Goal: Task Accomplishment & Management: Manage account settings

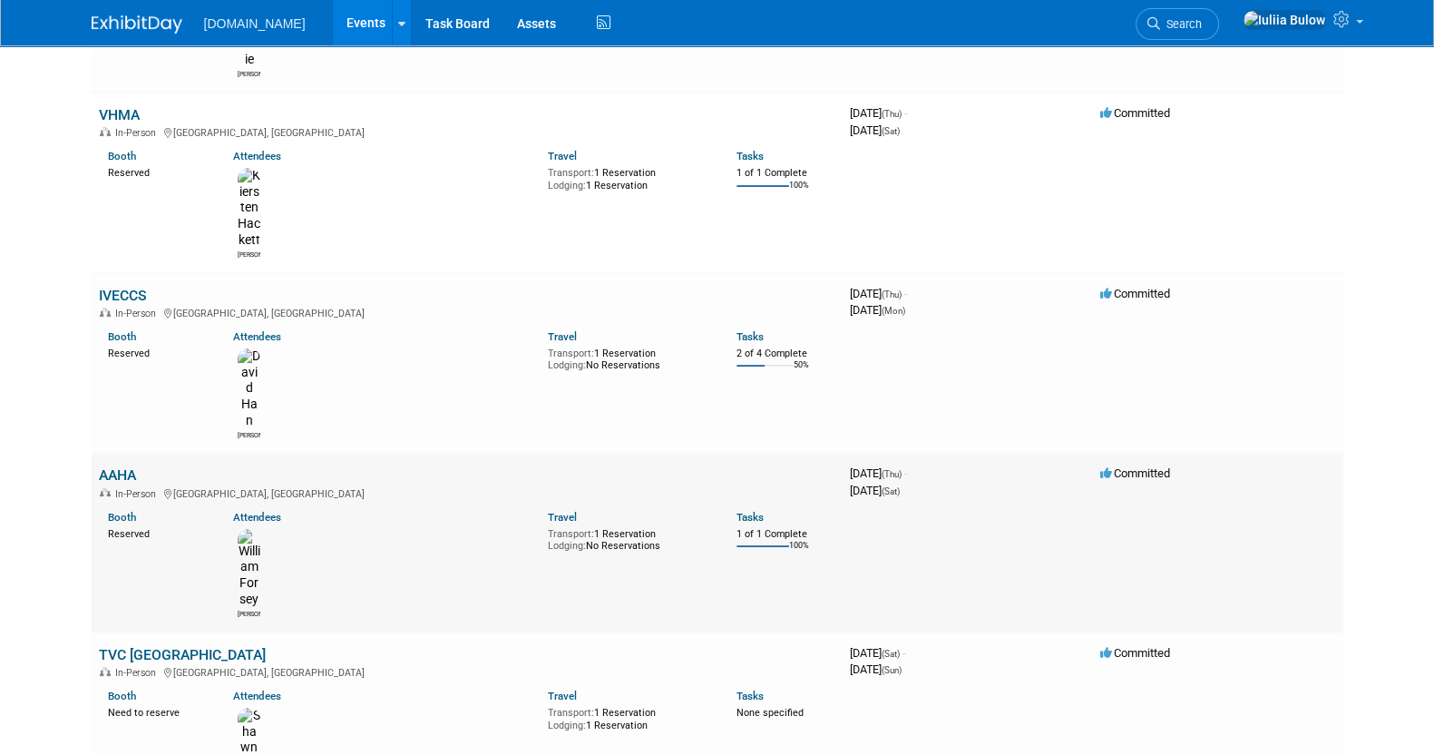
scroll to position [281, 0]
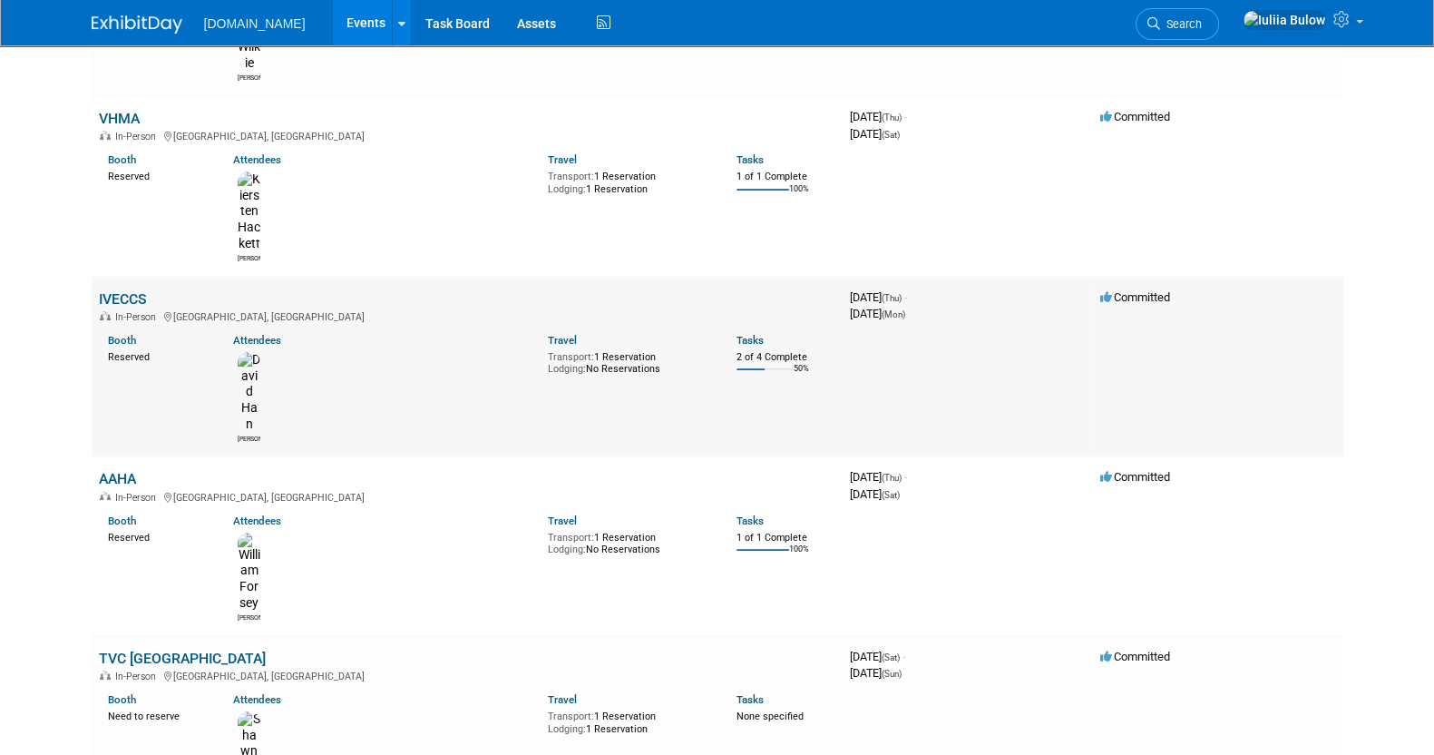
click at [132, 290] on link "IVECCS" at bounding box center [123, 298] width 48 height 17
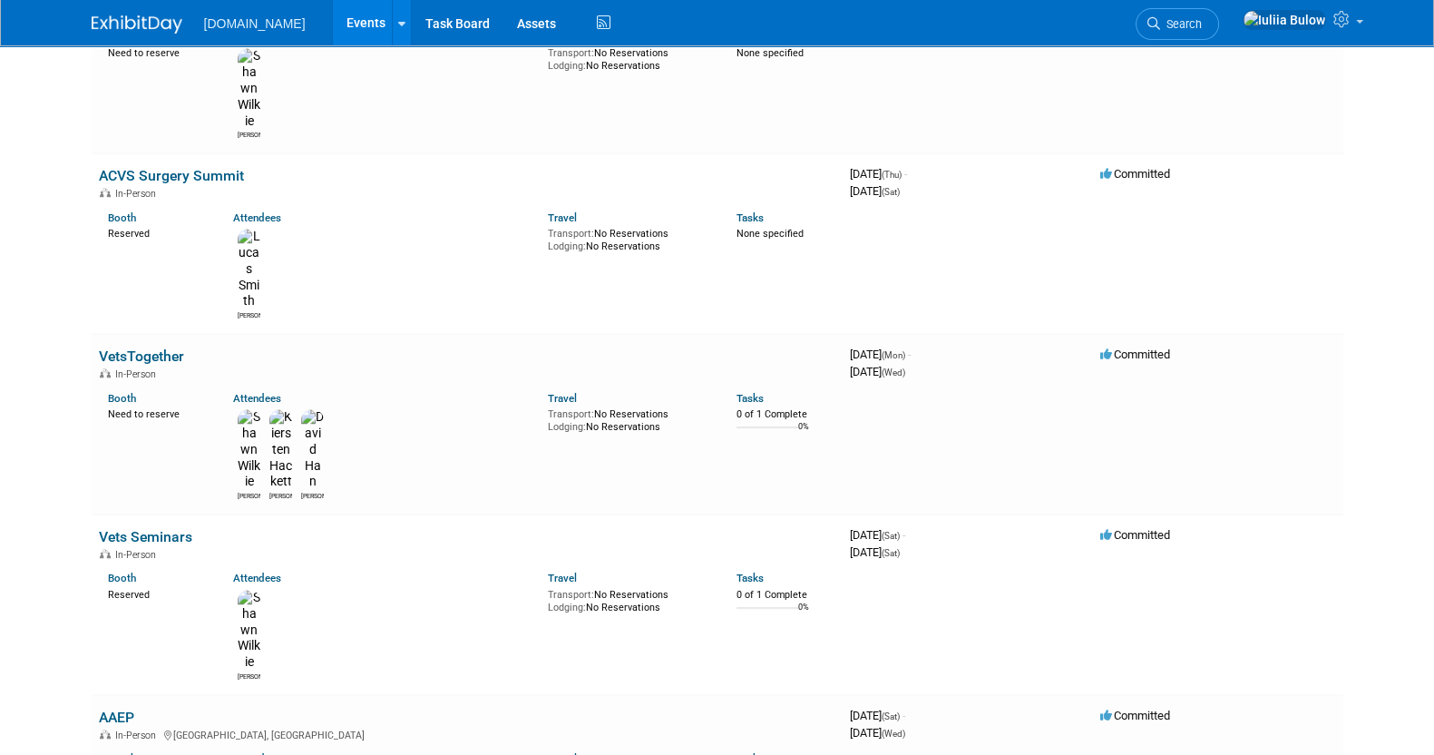
scroll to position [1982, 0]
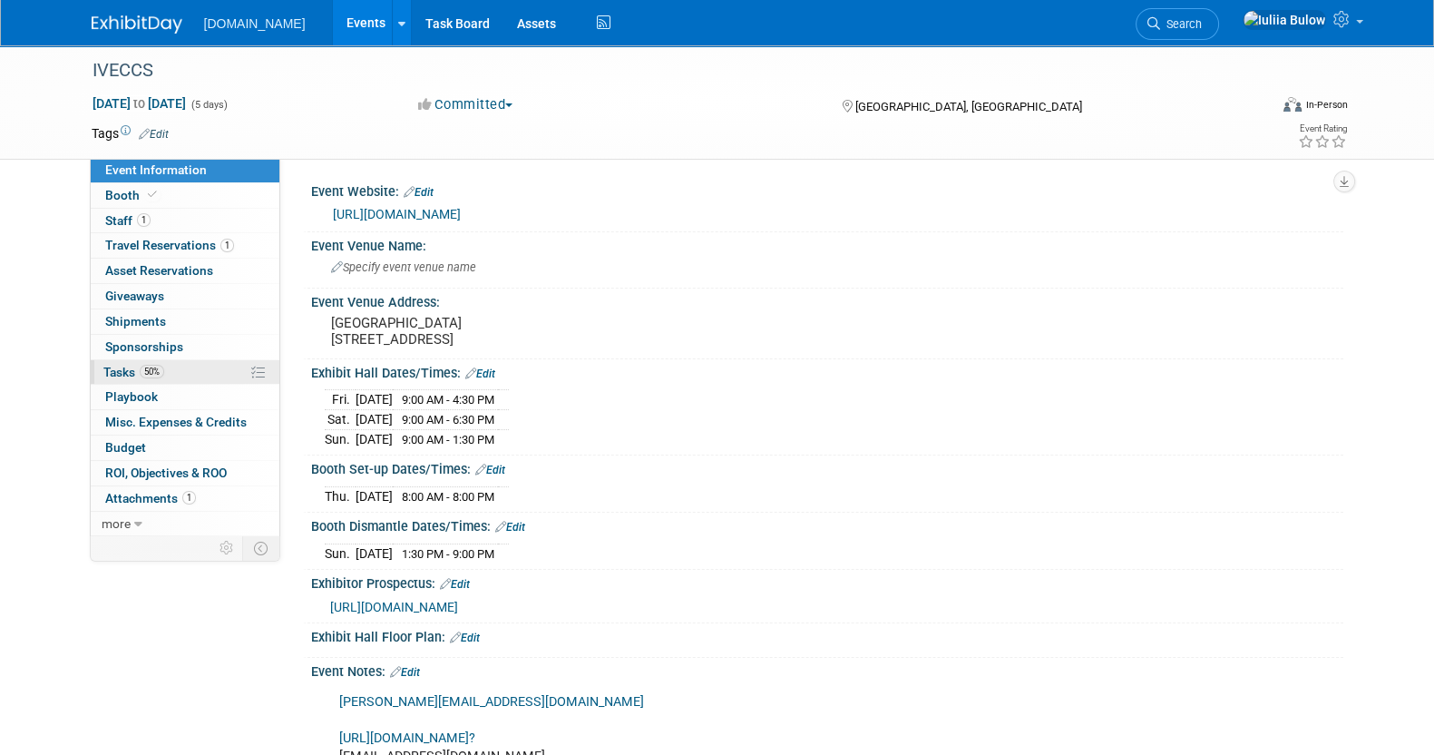
click at [155, 367] on span "50%" at bounding box center [152, 372] width 24 height 14
click at [132, 199] on span "Booth" at bounding box center [132, 195] width 55 height 15
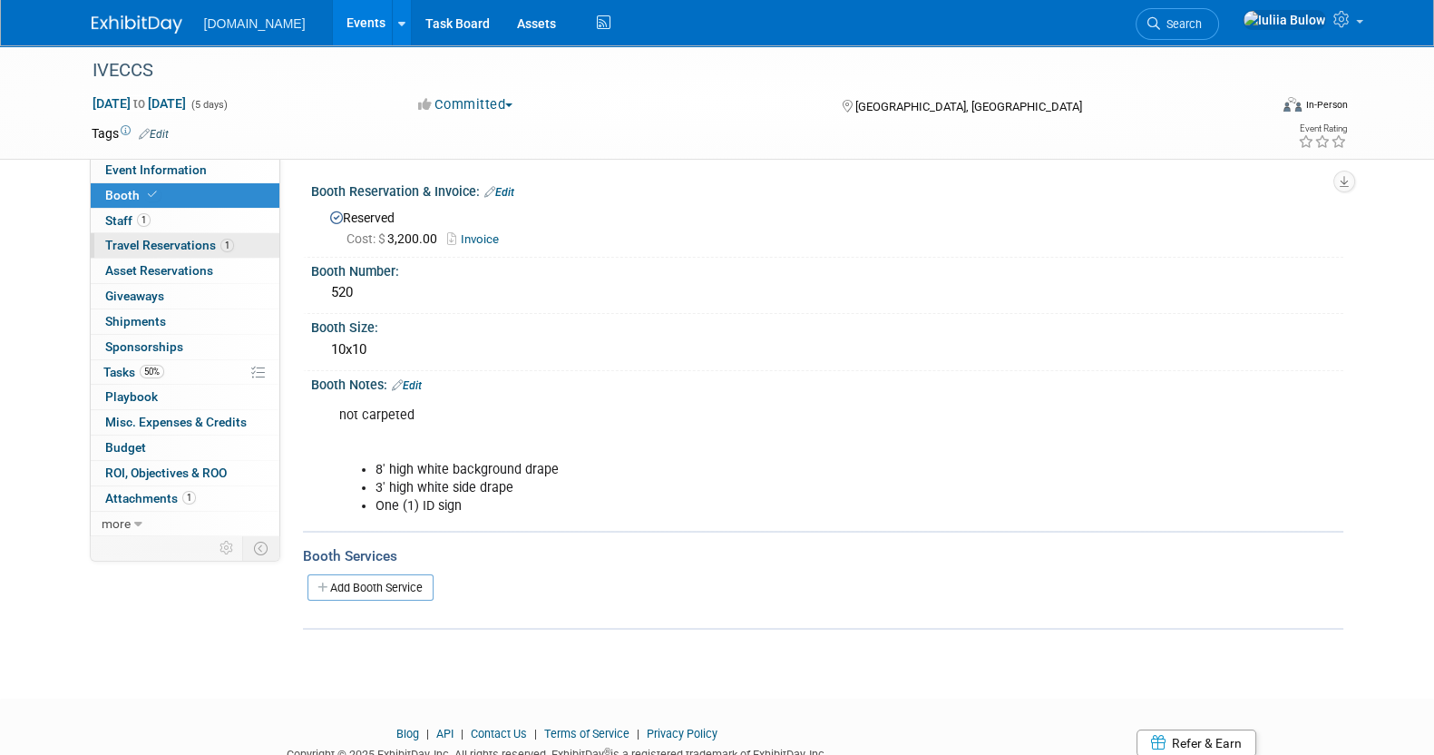
click at [146, 244] on span "Travel Reservations 1" at bounding box center [169, 245] width 129 height 15
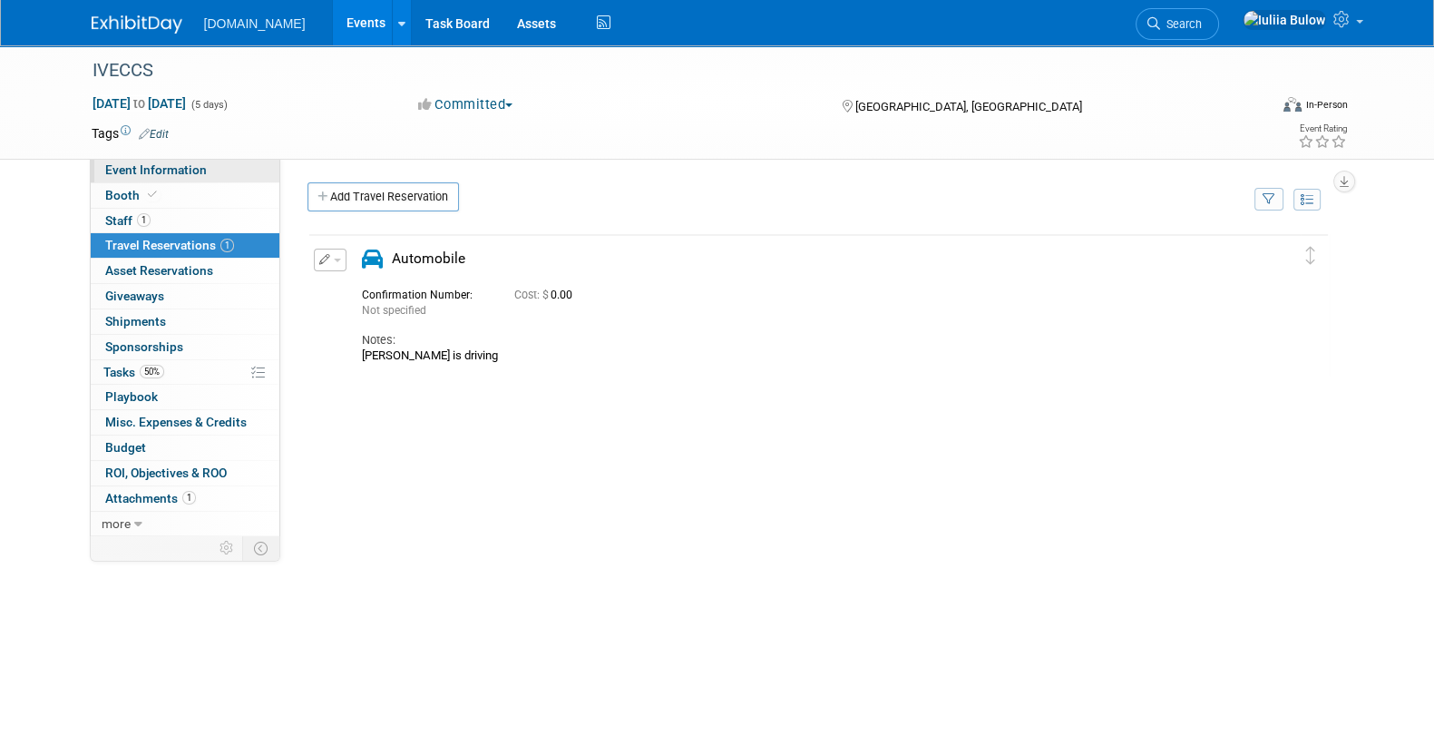
click at [157, 171] on span "Event Information" at bounding box center [156, 169] width 102 height 15
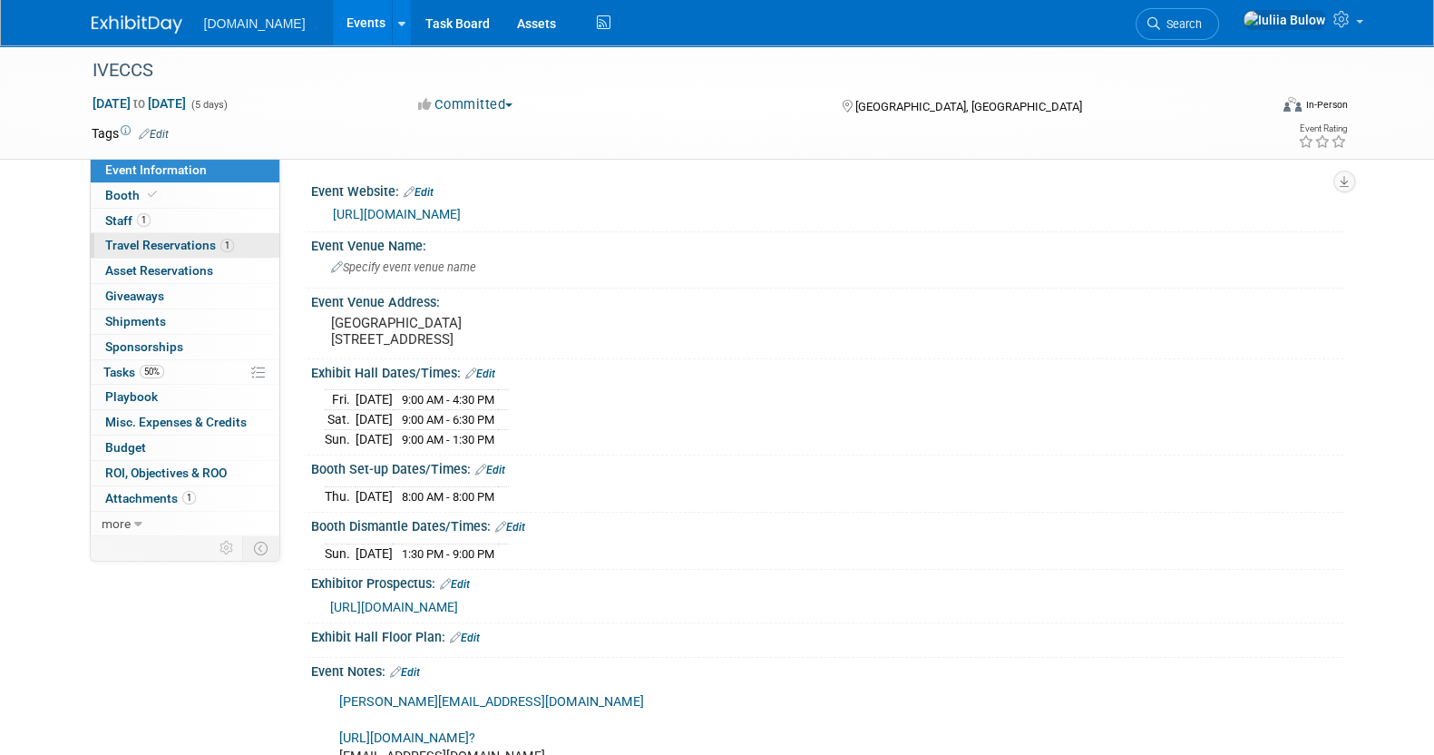
click at [171, 249] on span "Travel Reservations 1" at bounding box center [169, 245] width 129 height 15
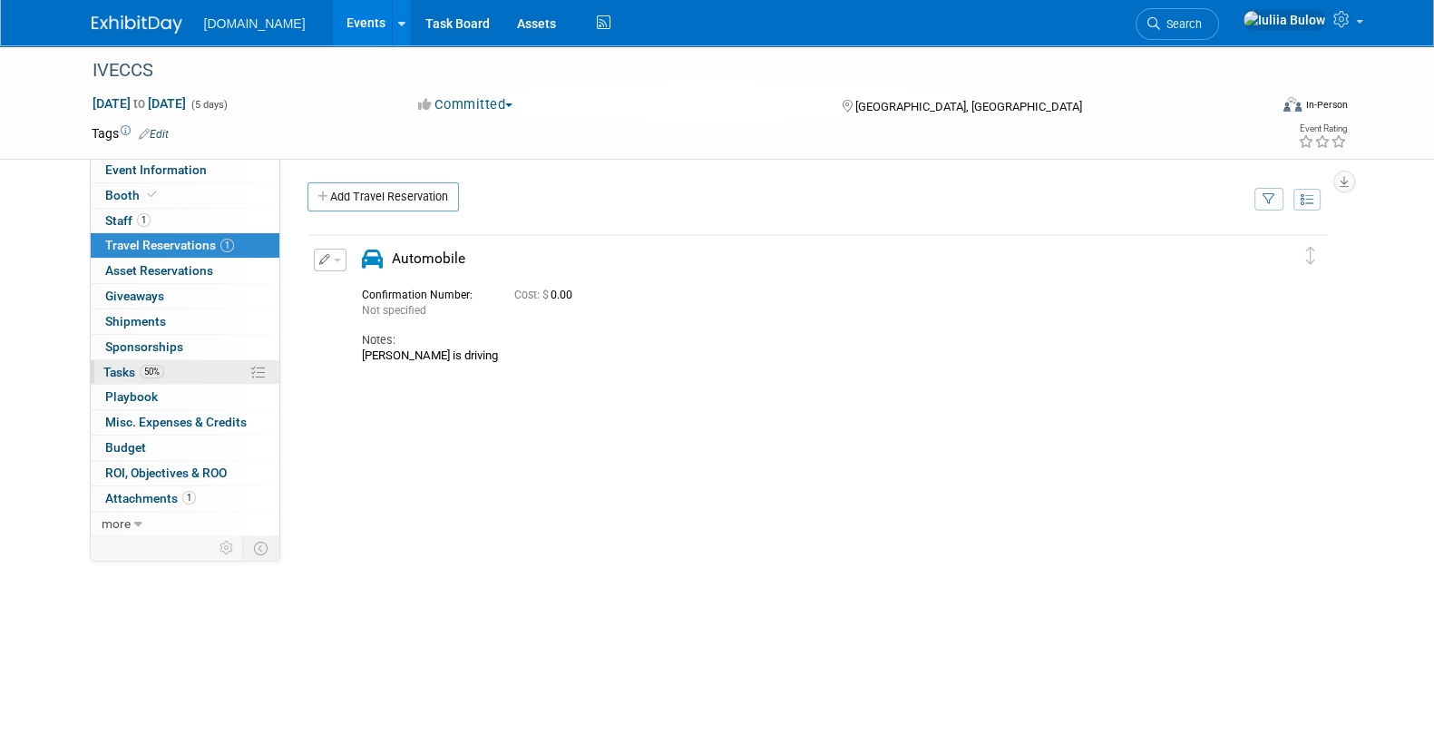
click at [121, 360] on link "50% Tasks 50%" at bounding box center [185, 372] width 189 height 24
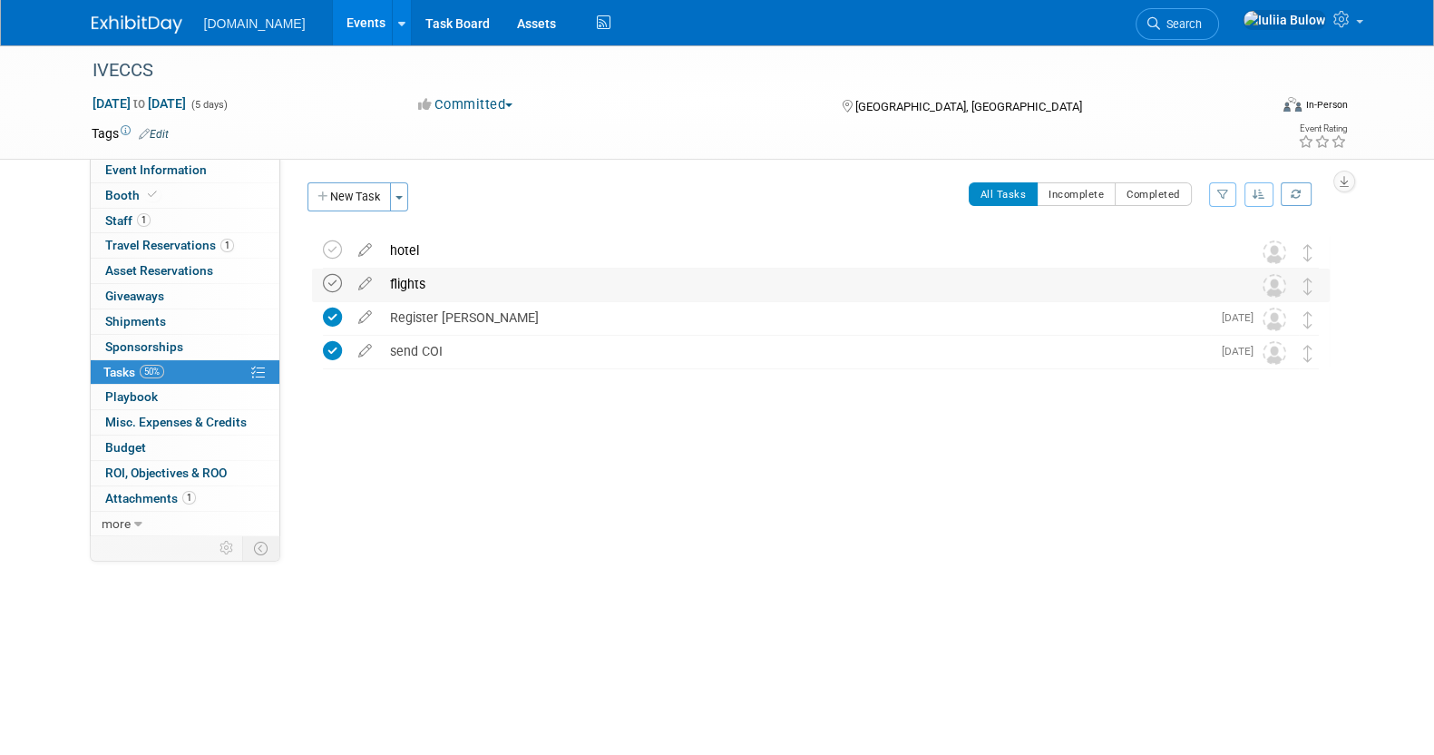
click at [326, 274] on icon at bounding box center [332, 283] width 19 height 19
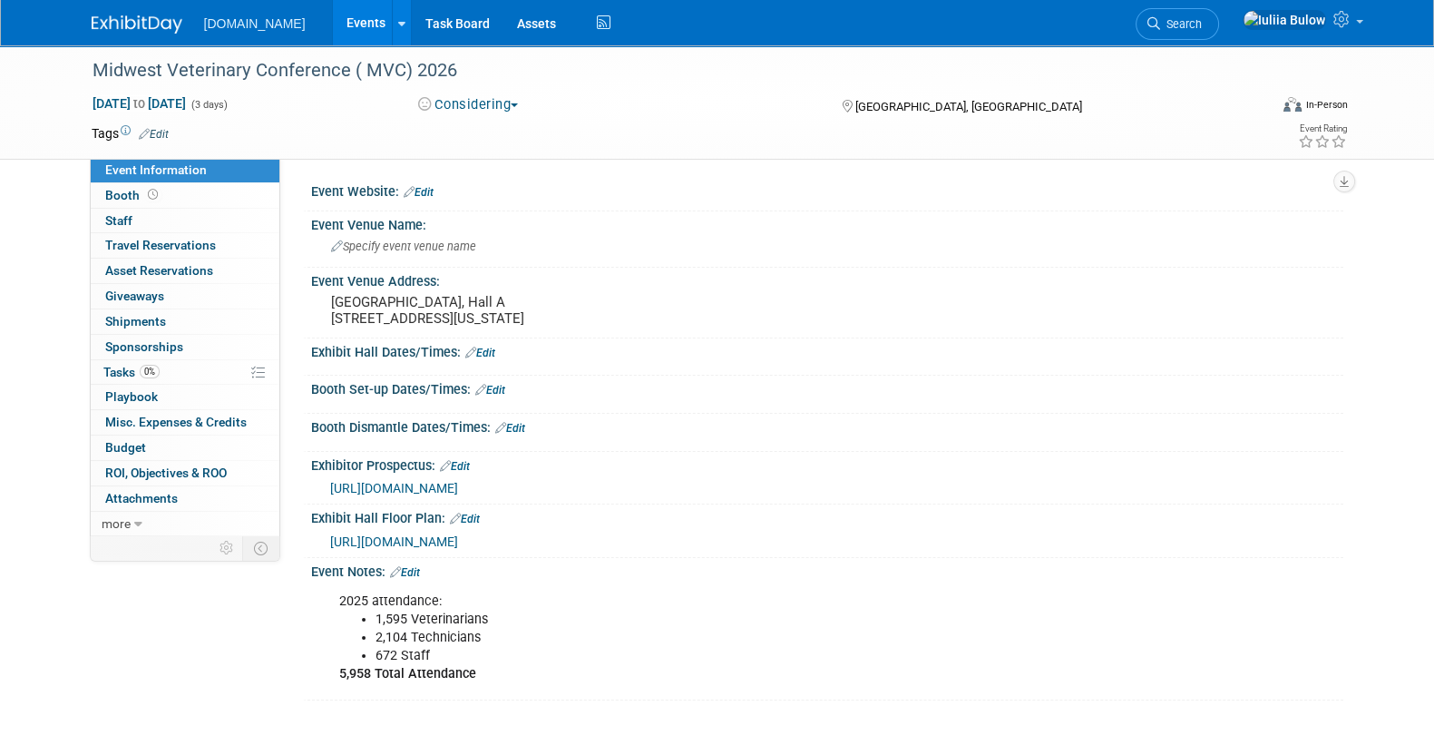
click at [518, 106] on span "button" at bounding box center [514, 105] width 7 height 4
click at [503, 135] on link "Committed" at bounding box center [484, 134] width 143 height 25
click at [173, 191] on link "Booth" at bounding box center [185, 195] width 189 height 24
